Goal: Task Accomplishment & Management: Use online tool/utility

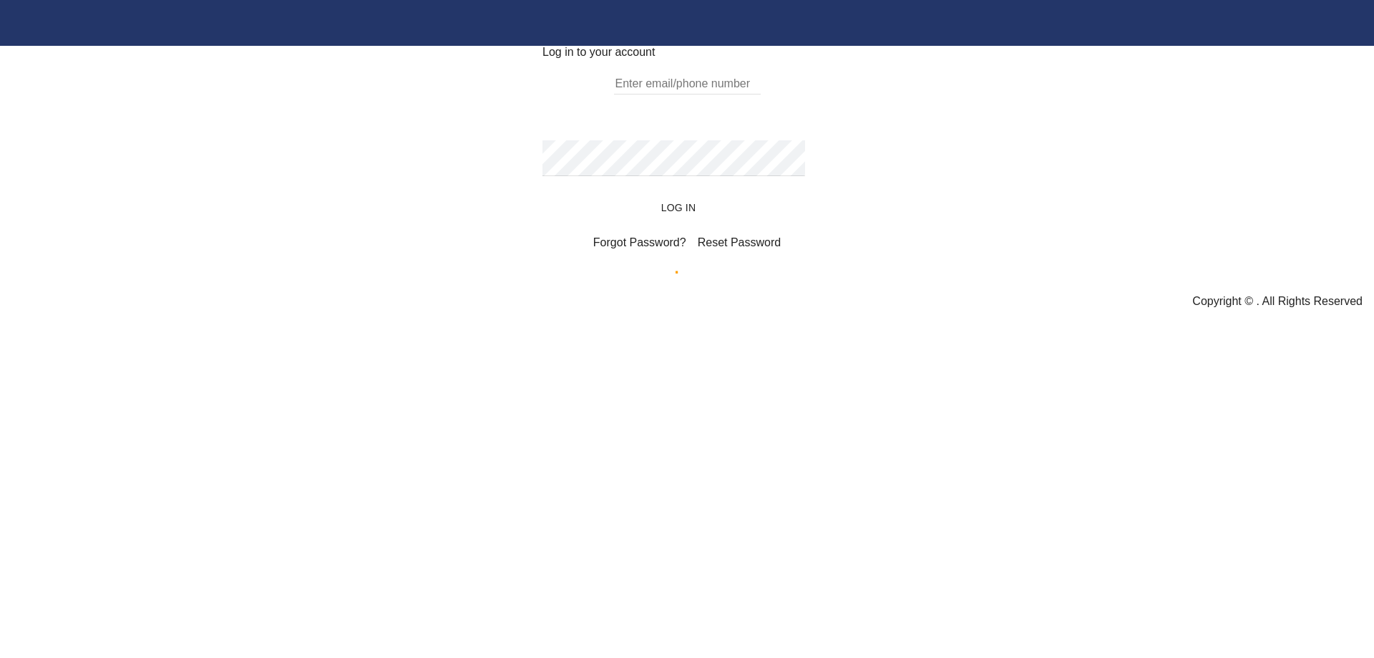
click at [702, 260] on form "Email field is required Password field is required Log In Forgot Password? Rese…" at bounding box center [686, 160] width 289 height 202
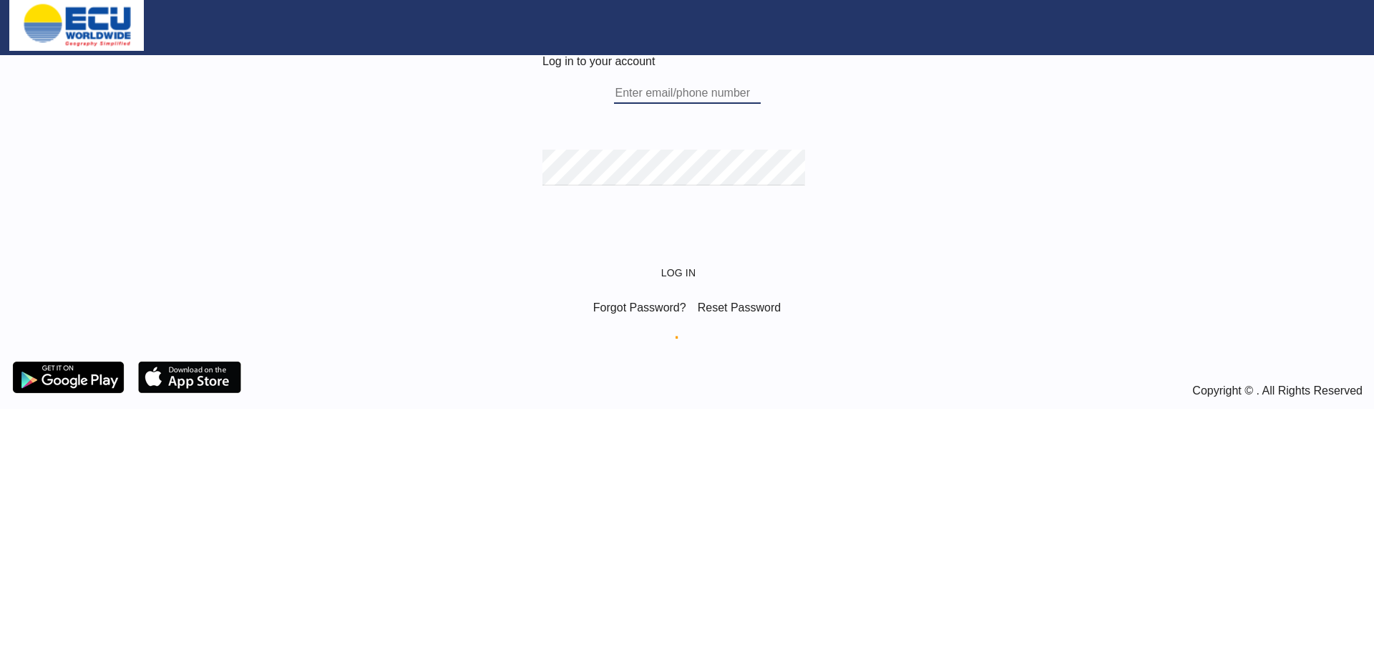
type input "[EMAIL_ADDRESS][DOMAIN_NAME]"
click at [666, 285] on button "Log In" at bounding box center [686, 273] width 63 height 26
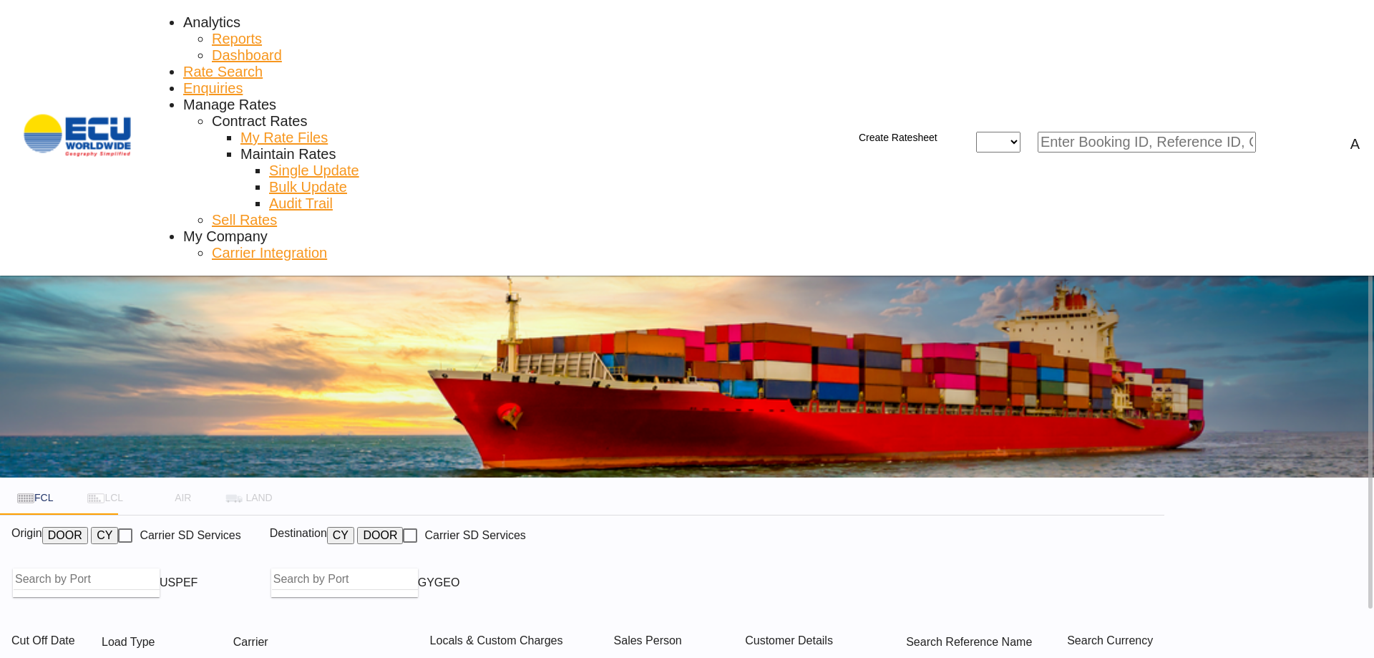
type input "[GEOGRAPHIC_DATA], [GEOGRAPHIC_DATA], USPEF"
type input "Georgetown, GYGEO"
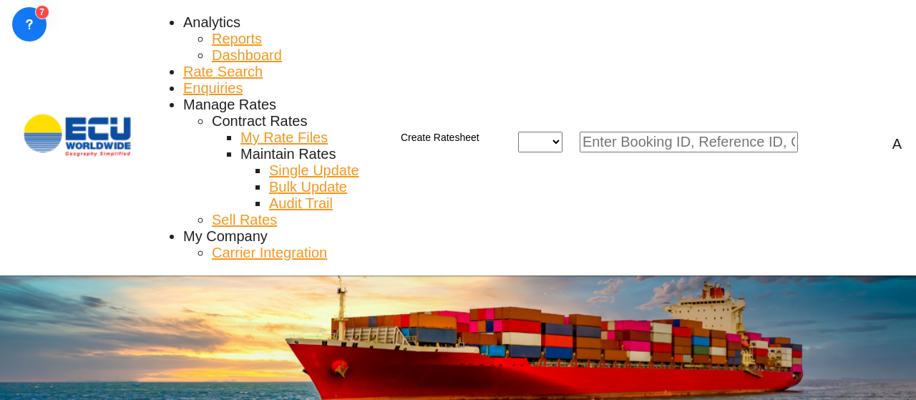
click at [487, 124] on button "Create Ratesheet" at bounding box center [431, 138] width 110 height 29
